Goal: Task Accomplishment & Management: Manage account settings

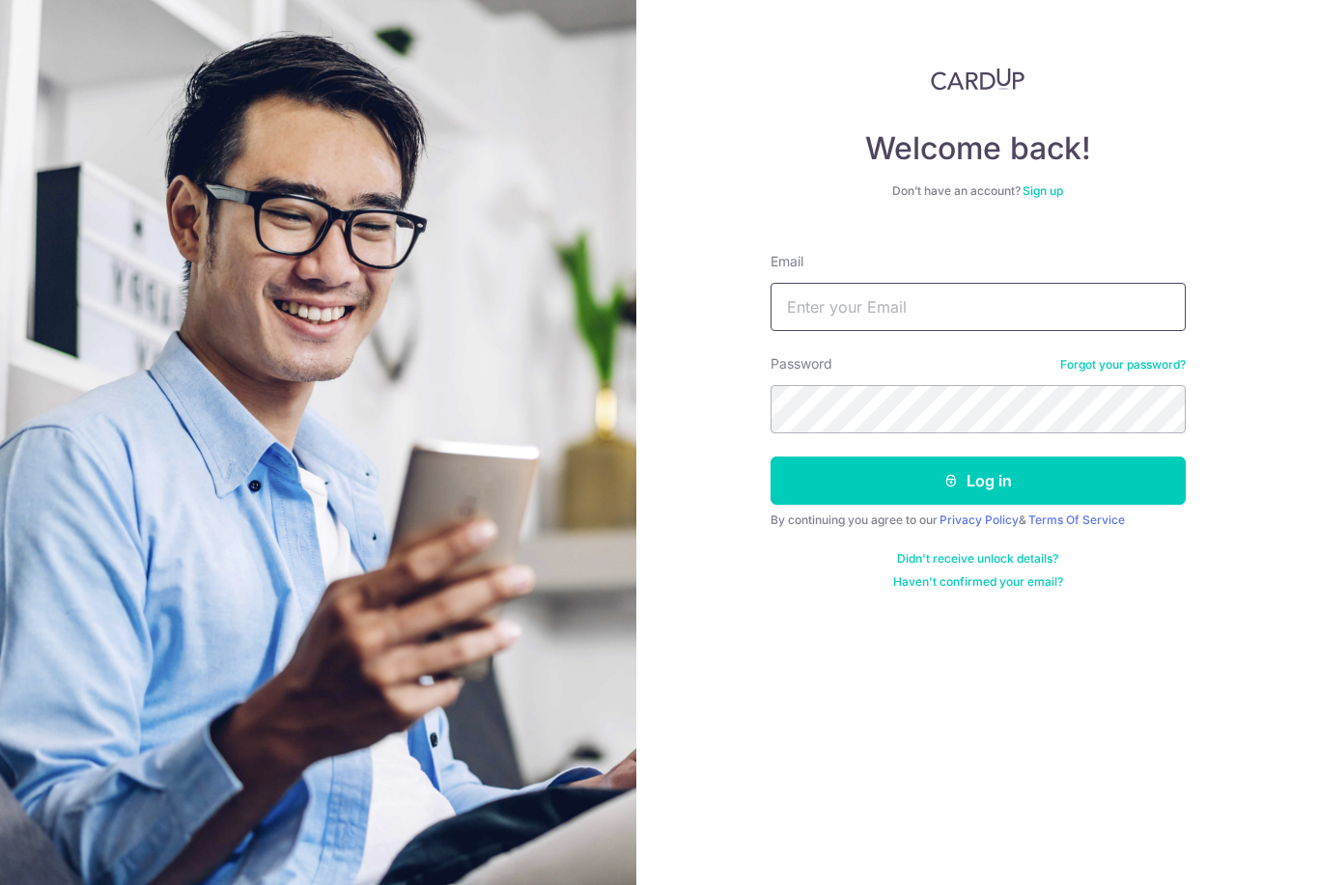
type input "[EMAIL_ADDRESS][DOMAIN_NAME]"
click at [977, 481] on button "Log in" at bounding box center [977, 481] width 415 height 48
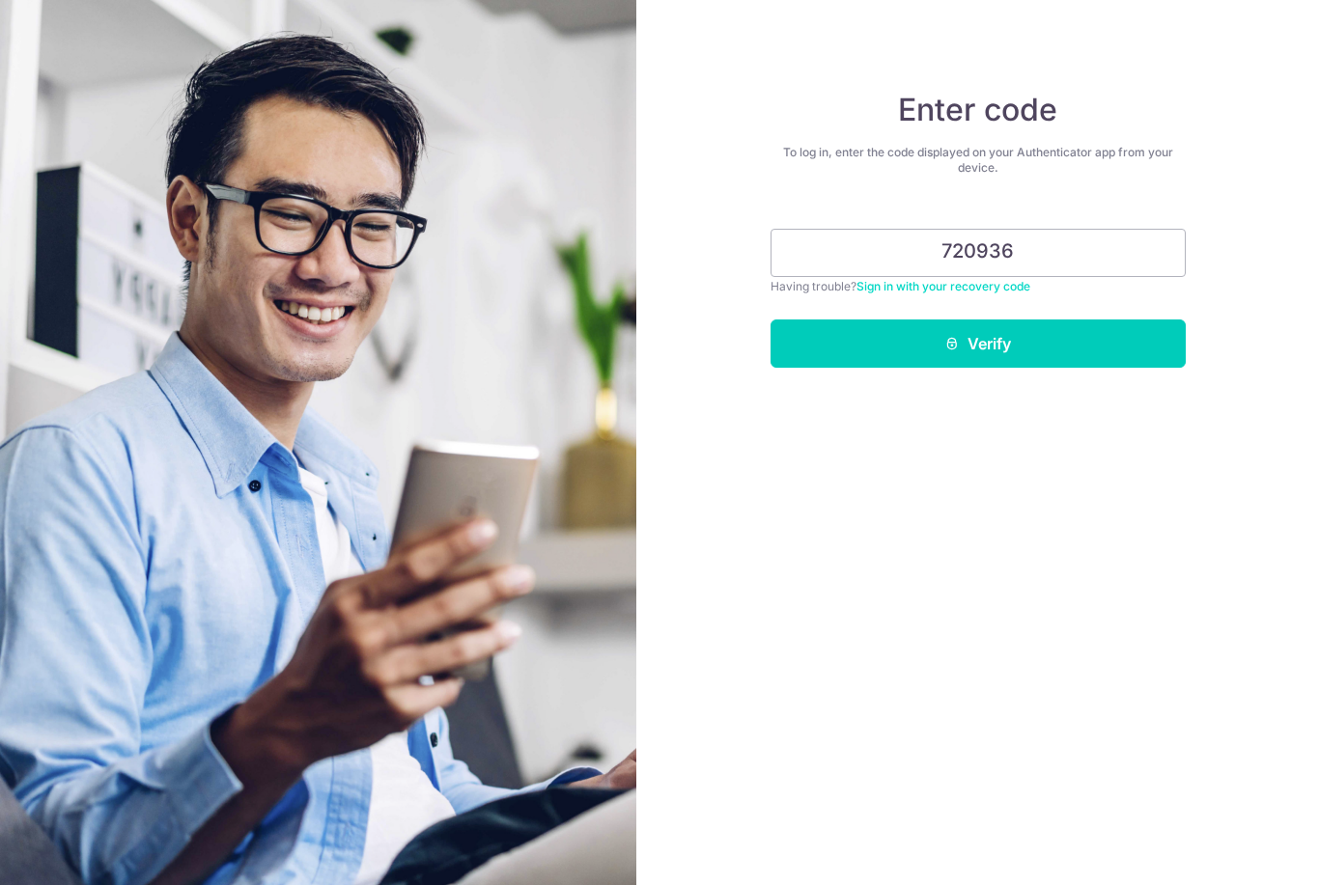
type input "720936"
click at [977, 344] on button "Verify" at bounding box center [977, 343] width 415 height 48
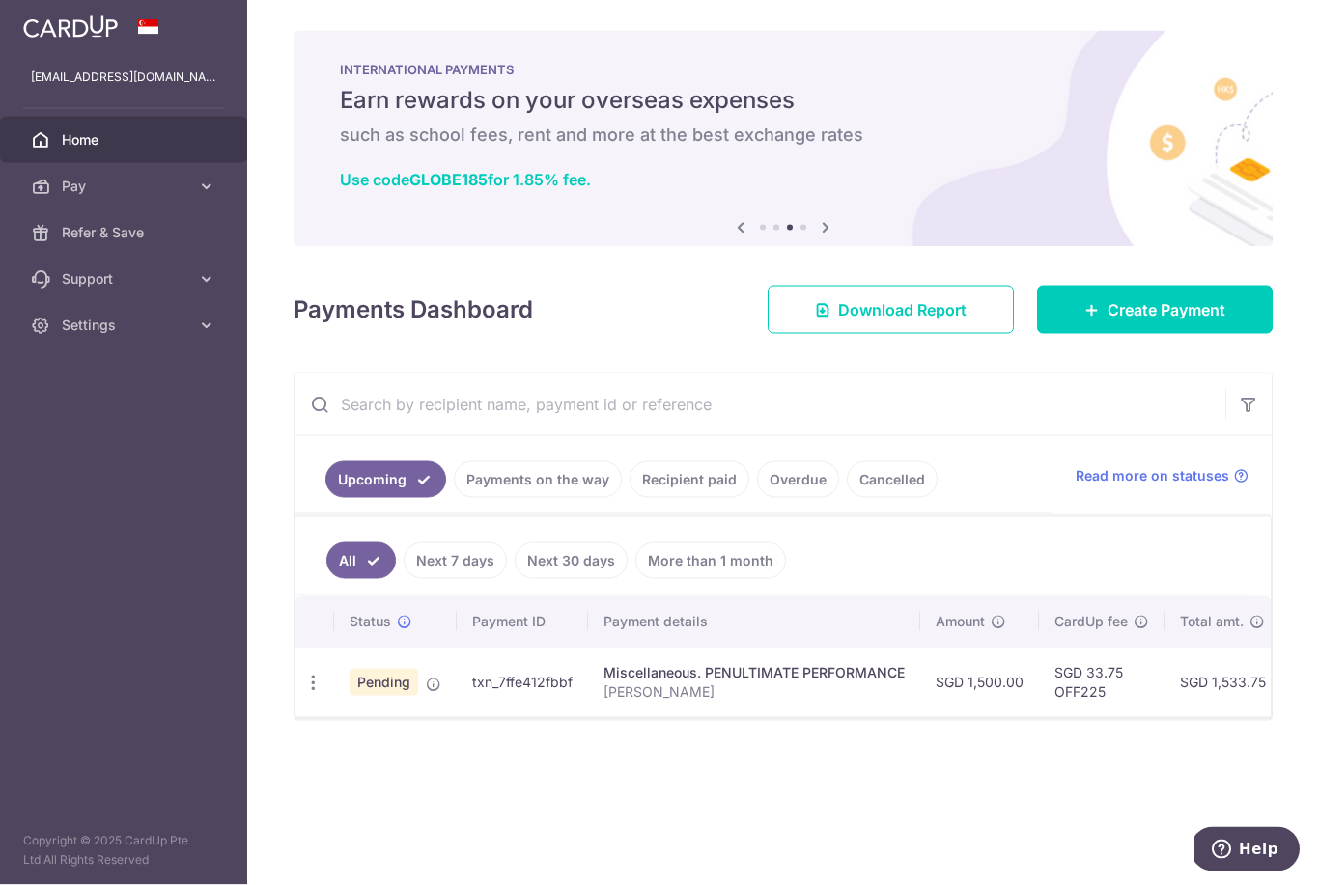
scroll to position [9, 0]
